Goal: Find specific page/section: Find specific page/section

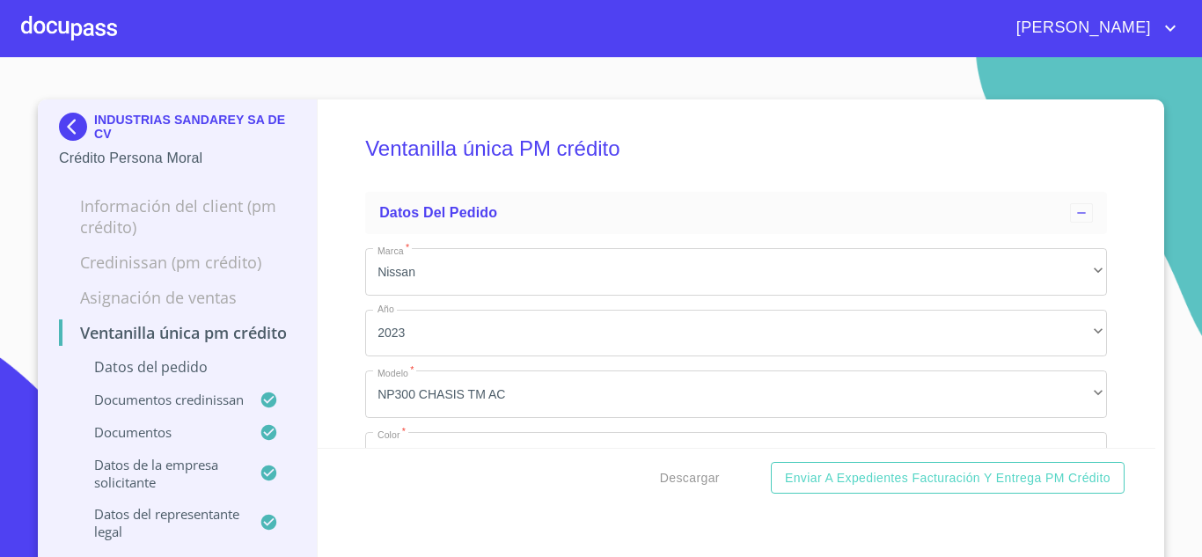
scroll to position [5924, 0]
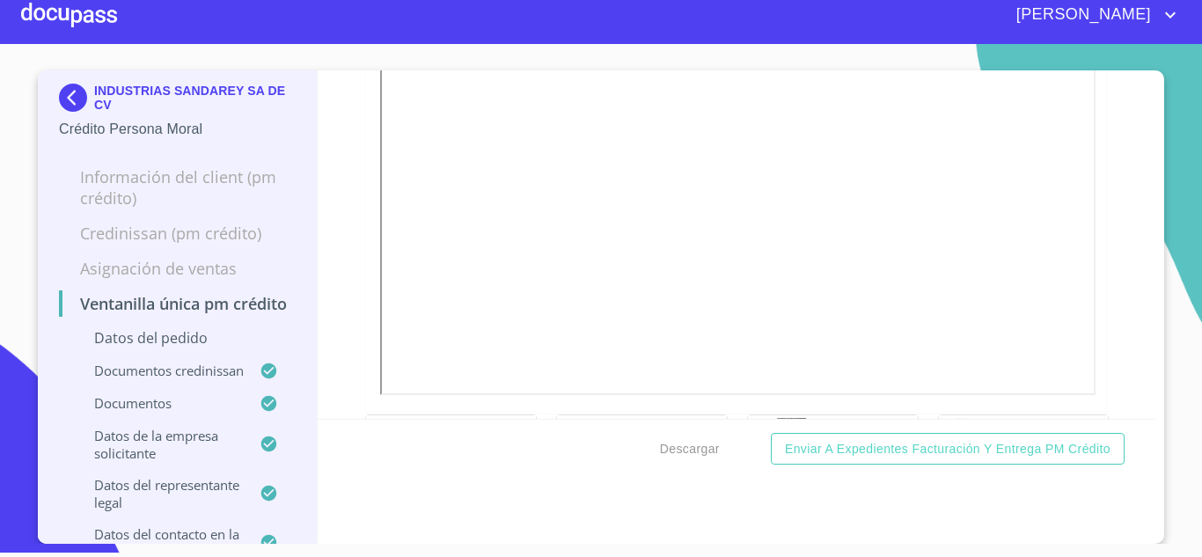
click at [38, 89] on div "INDUSTRIAS SANDAREY SA DE CV Crédito Persona Moral Información del Client (PM c…" at bounding box center [178, 307] width 280 height 474
click at [80, 77] on div "INDUSTRIAS SANDAREY SA DE CV Crédito Persona Moral" at bounding box center [177, 111] width 237 height 83
click at [76, 94] on img at bounding box center [76, 98] width 35 height 28
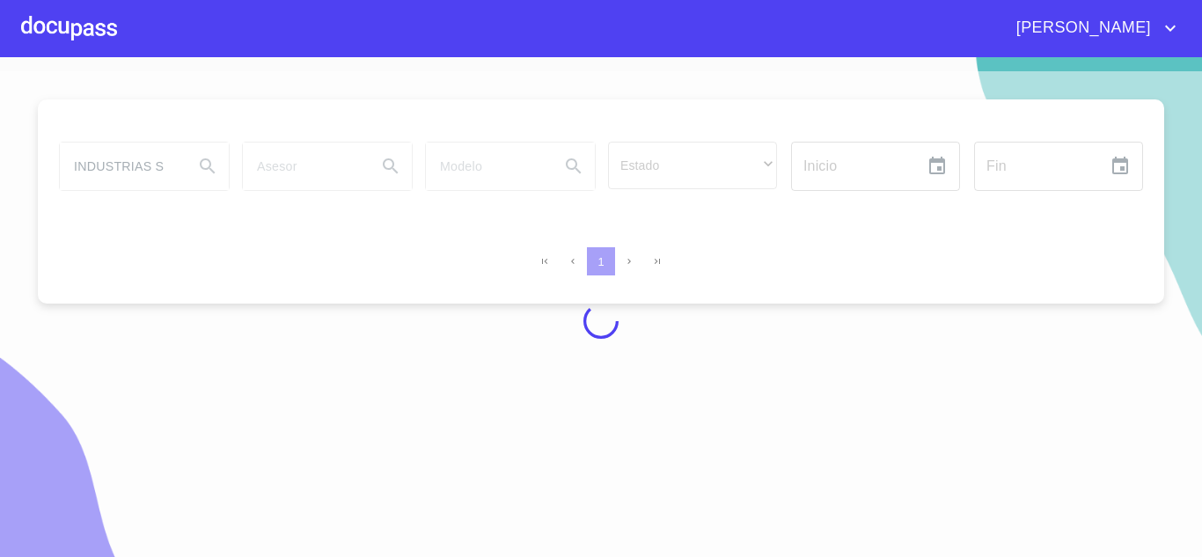
click at [829, 321] on div at bounding box center [601, 321] width 1202 height 500
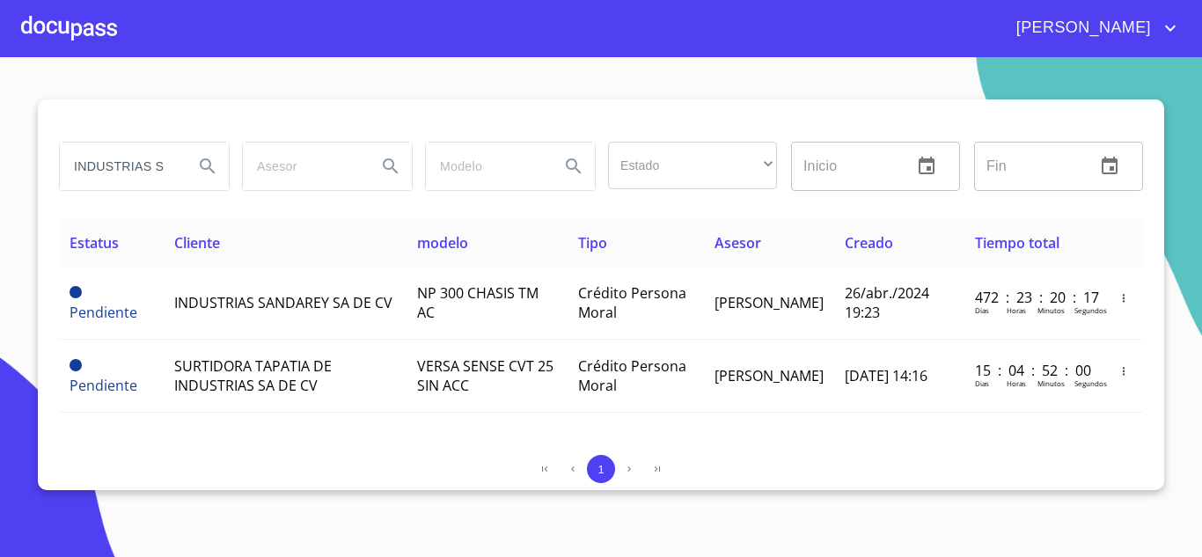
click at [136, 161] on input "INDUSTRIAS S" at bounding box center [120, 167] width 120 height 48
type input "ILABA"
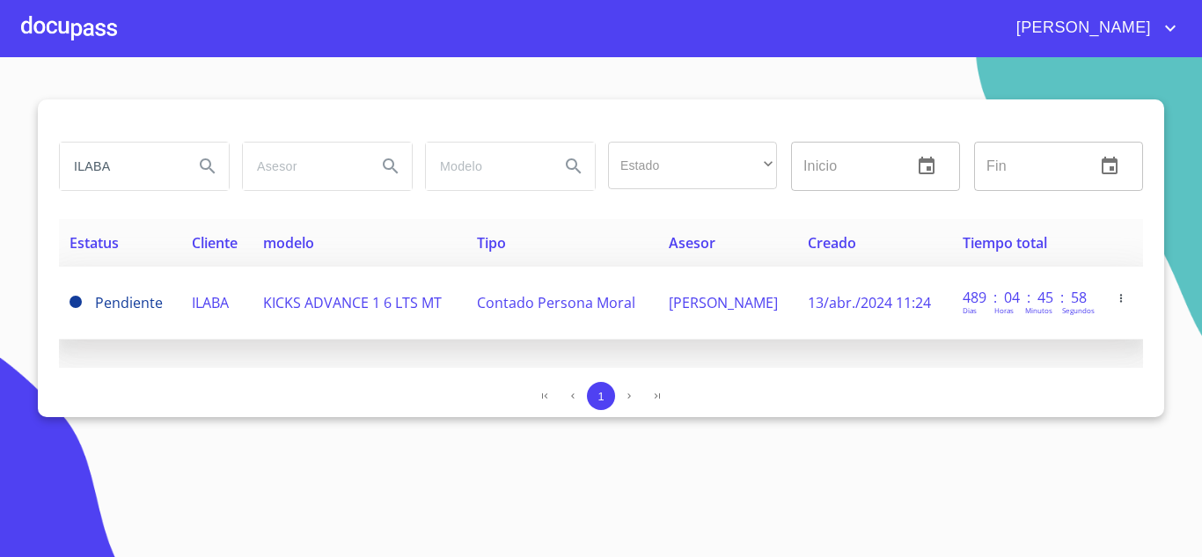
click at [433, 280] on td "KICKS ADVANCE 1 6 LTS MT" at bounding box center [360, 303] width 214 height 73
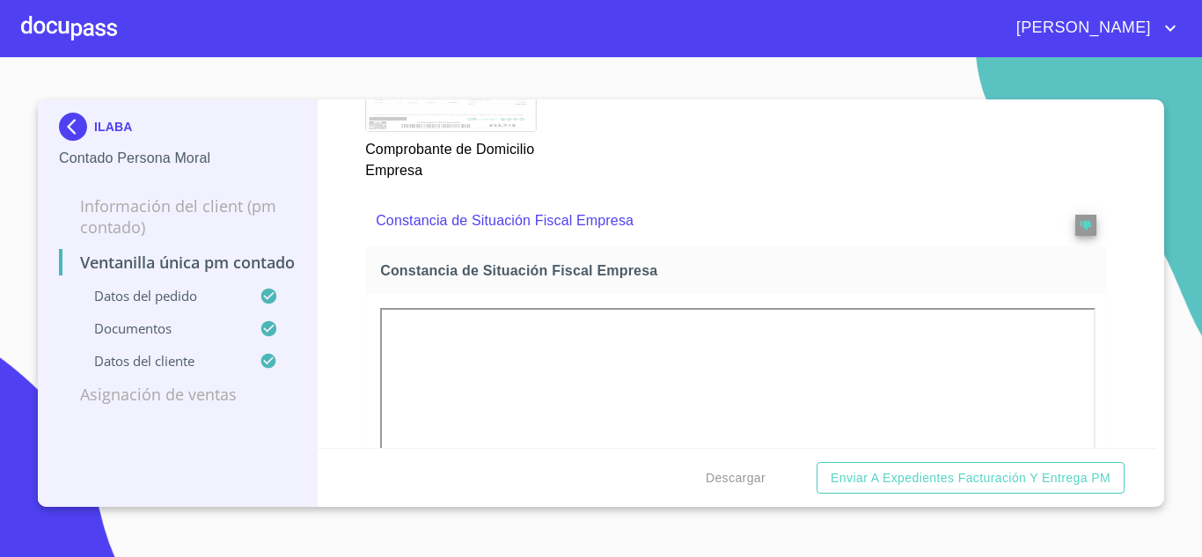
scroll to position [2024, 0]
